Goal: Information Seeking & Learning: Learn about a topic

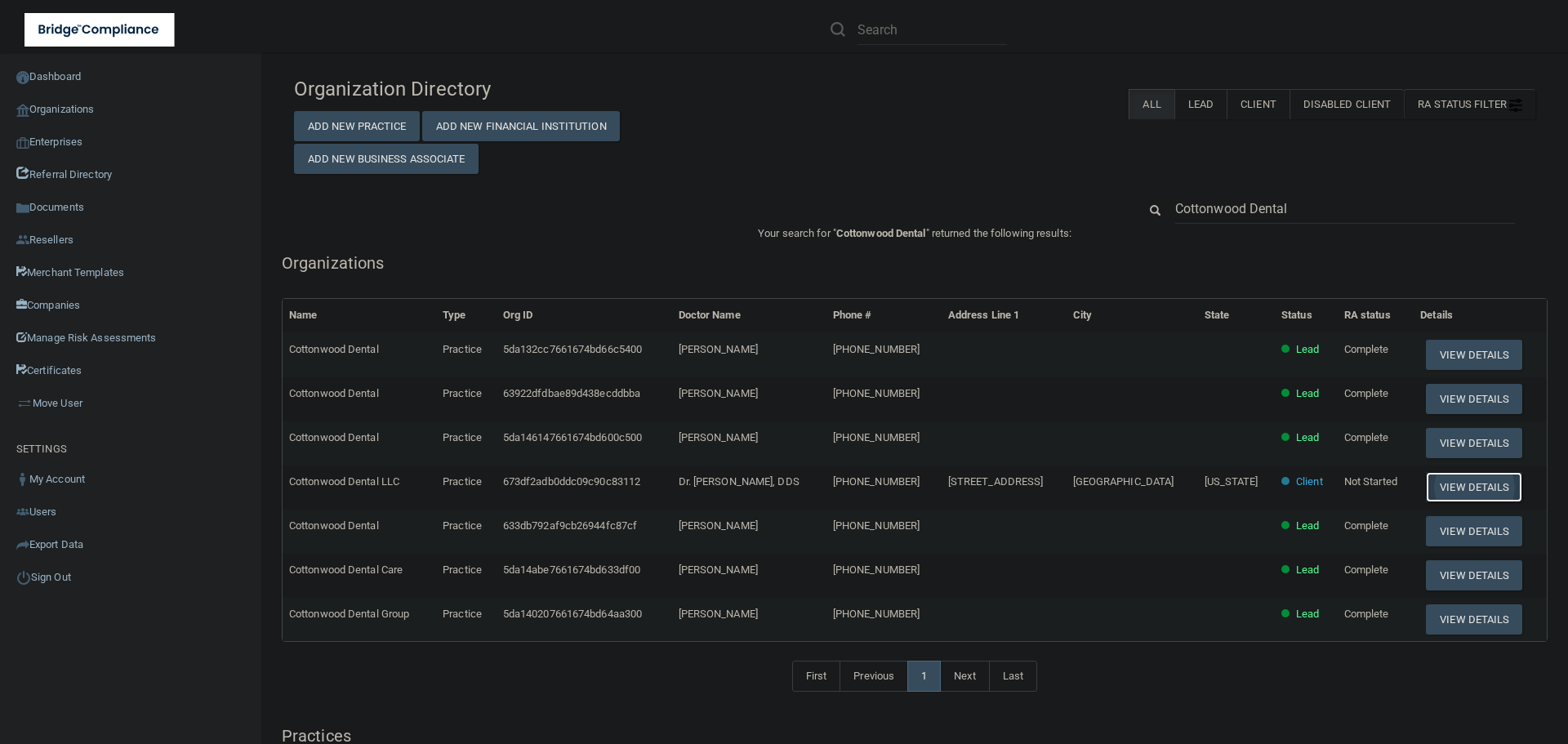
click at [1431, 494] on button "View Details" at bounding box center [1474, 487] width 97 height 30
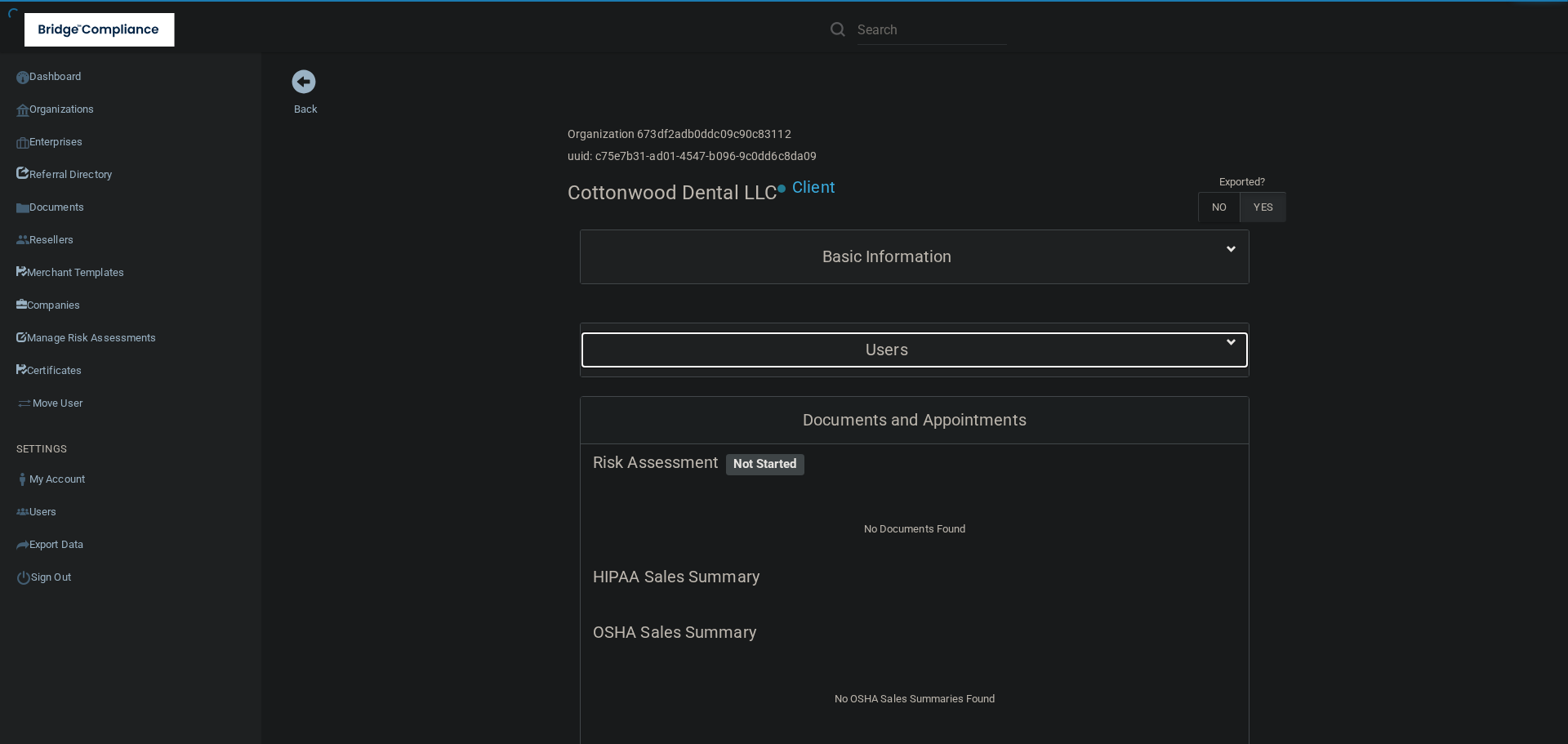
click at [935, 354] on h5 "Users" at bounding box center [887, 348] width 588 height 18
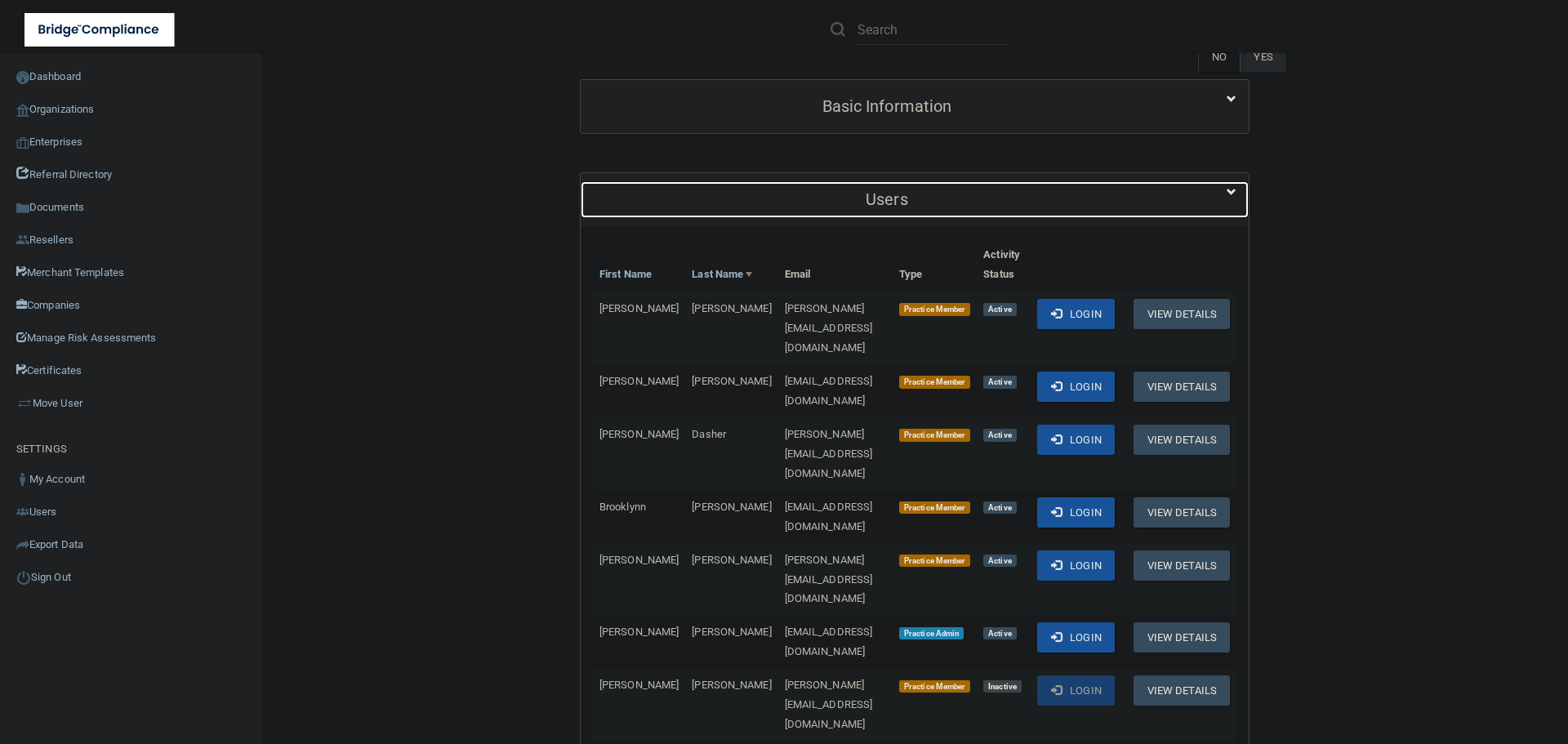
scroll to position [163, 0]
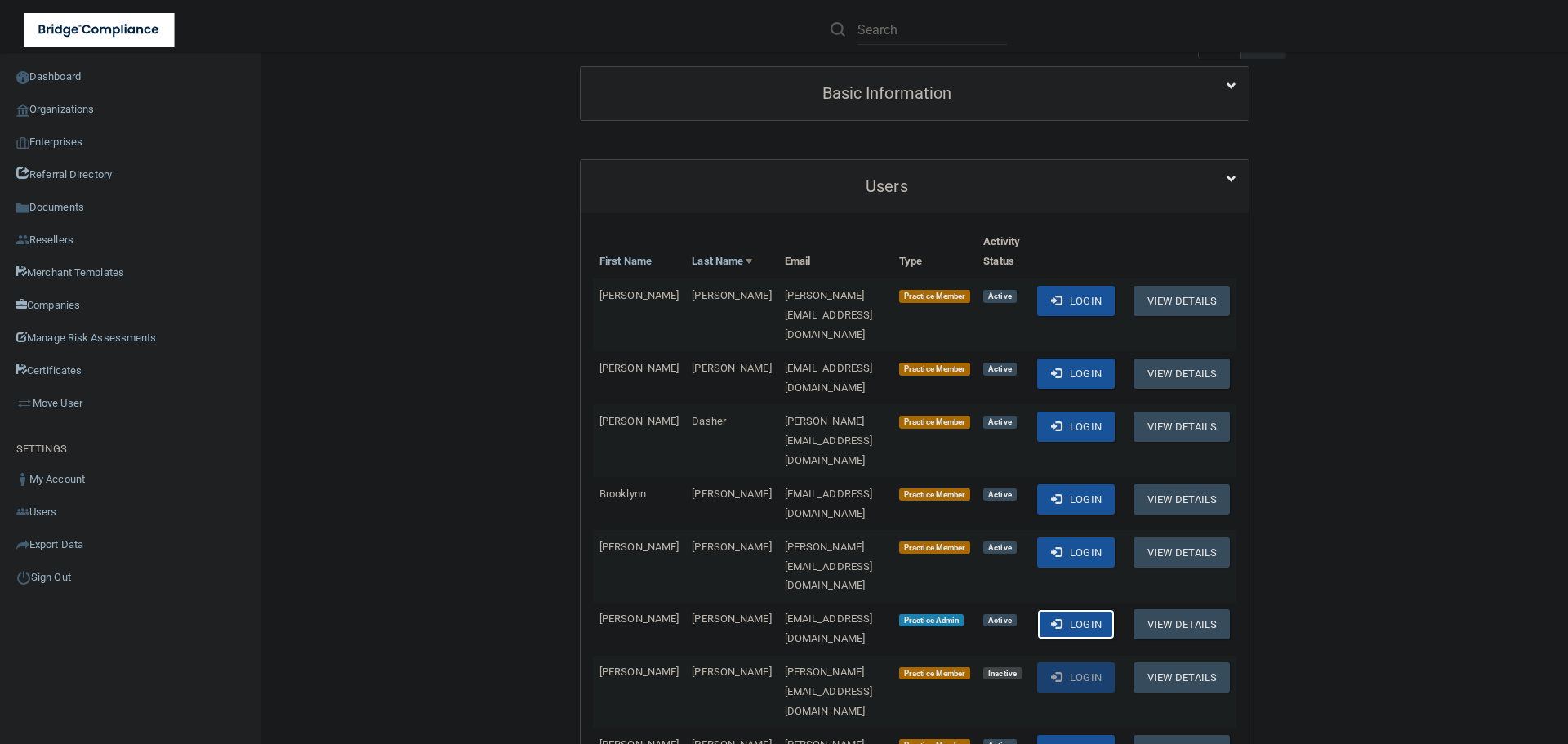
click at [1062, 618] on span at bounding box center [1057, 623] width 11 height 11
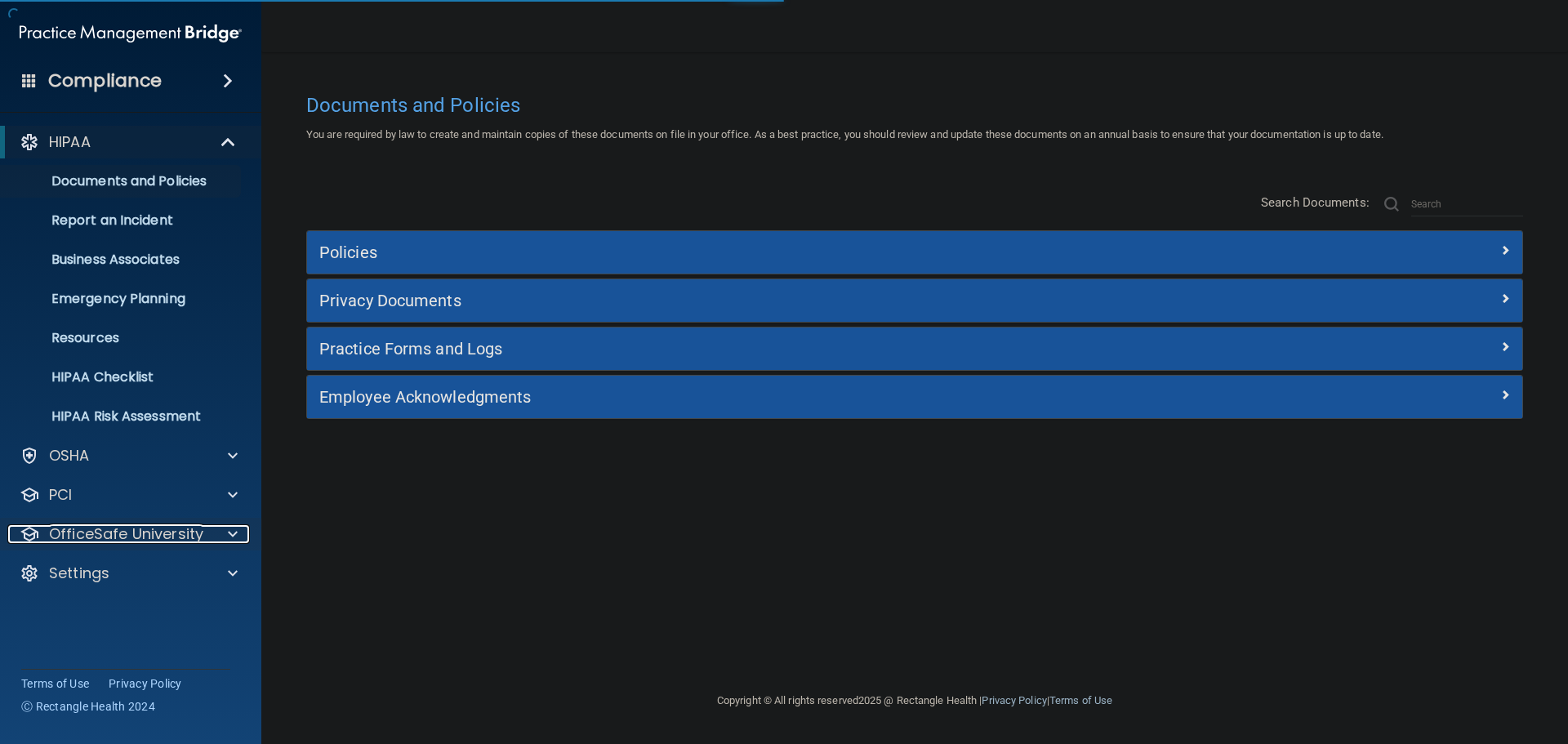
click at [196, 534] on p "OfficeSafe University" at bounding box center [125, 534] width 154 height 19
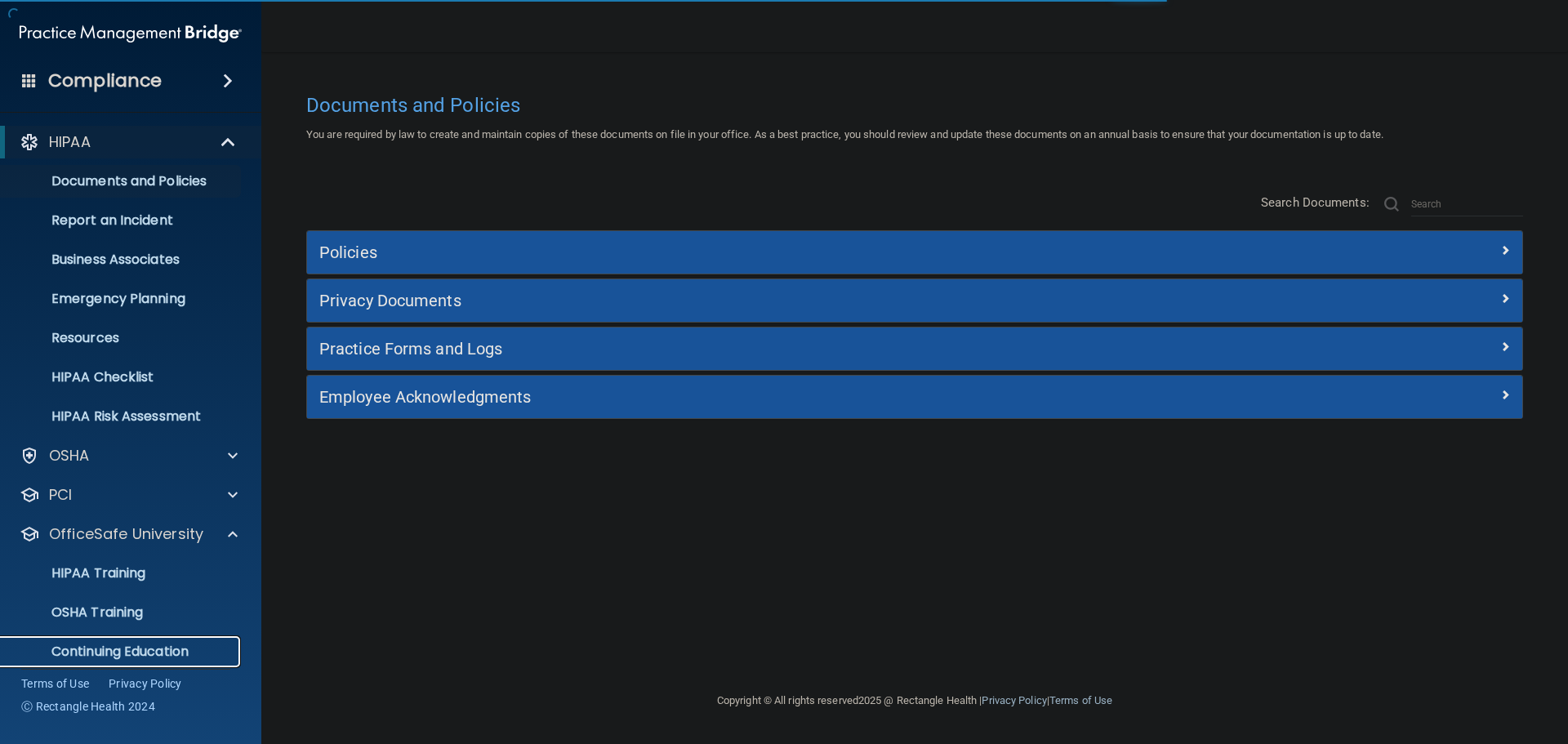
click at [126, 657] on p "Continuing Education" at bounding box center [123, 652] width 223 height 17
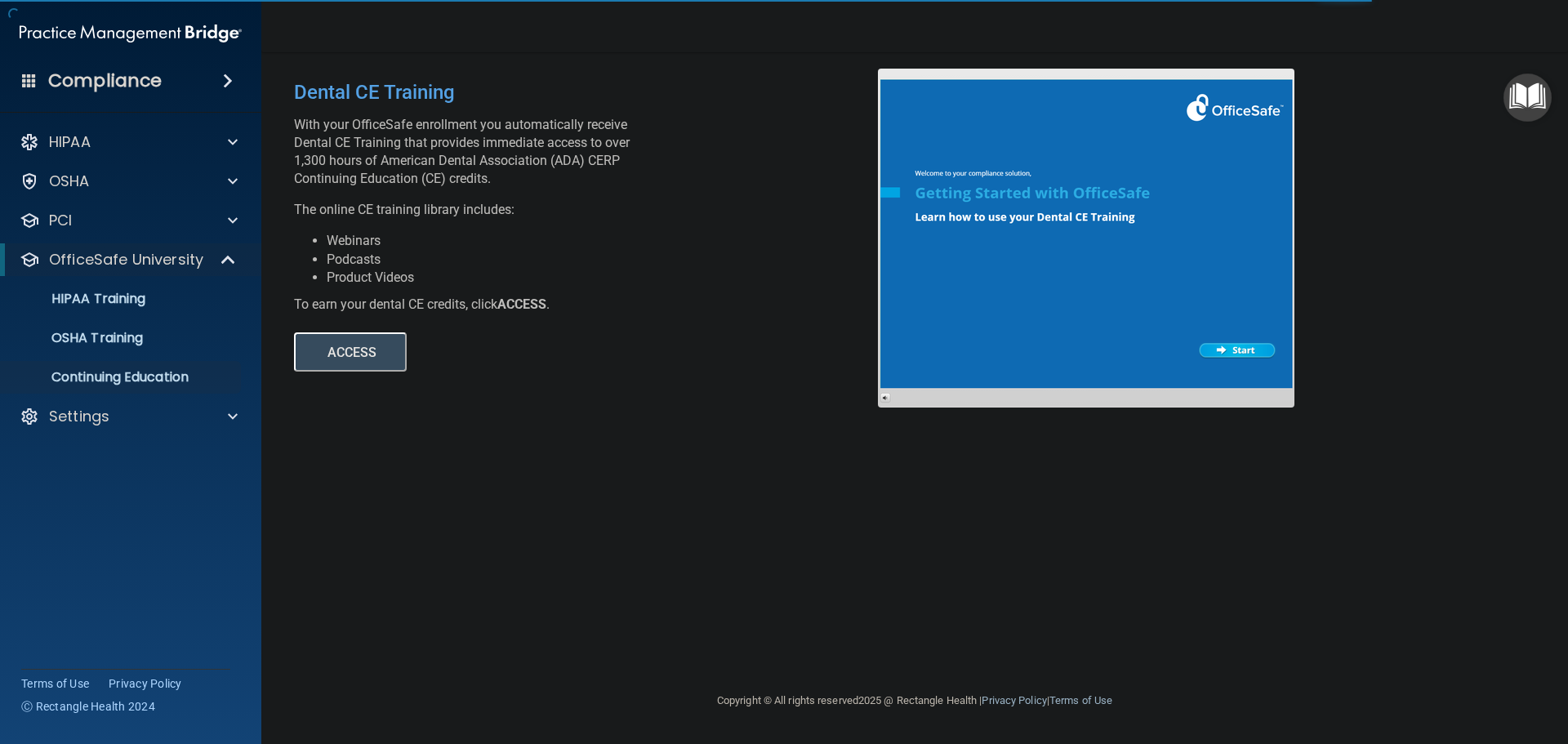
click at [342, 360] on button "ACCESS" at bounding box center [350, 351] width 113 height 40
